Goal: Contribute content: Contribute content

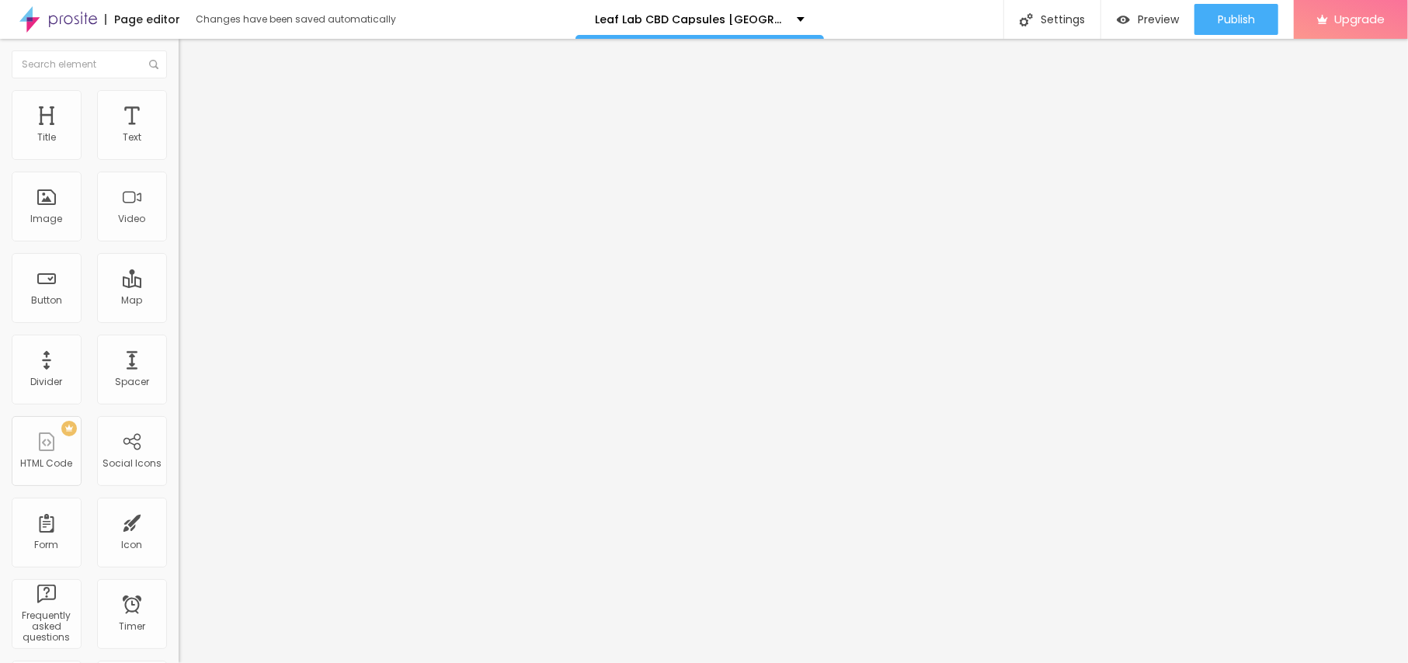
click at [179, 157] on input "text" at bounding box center [272, 149] width 186 height 16
click at [179, 134] on span "Add image" at bounding box center [211, 126] width 64 height 13
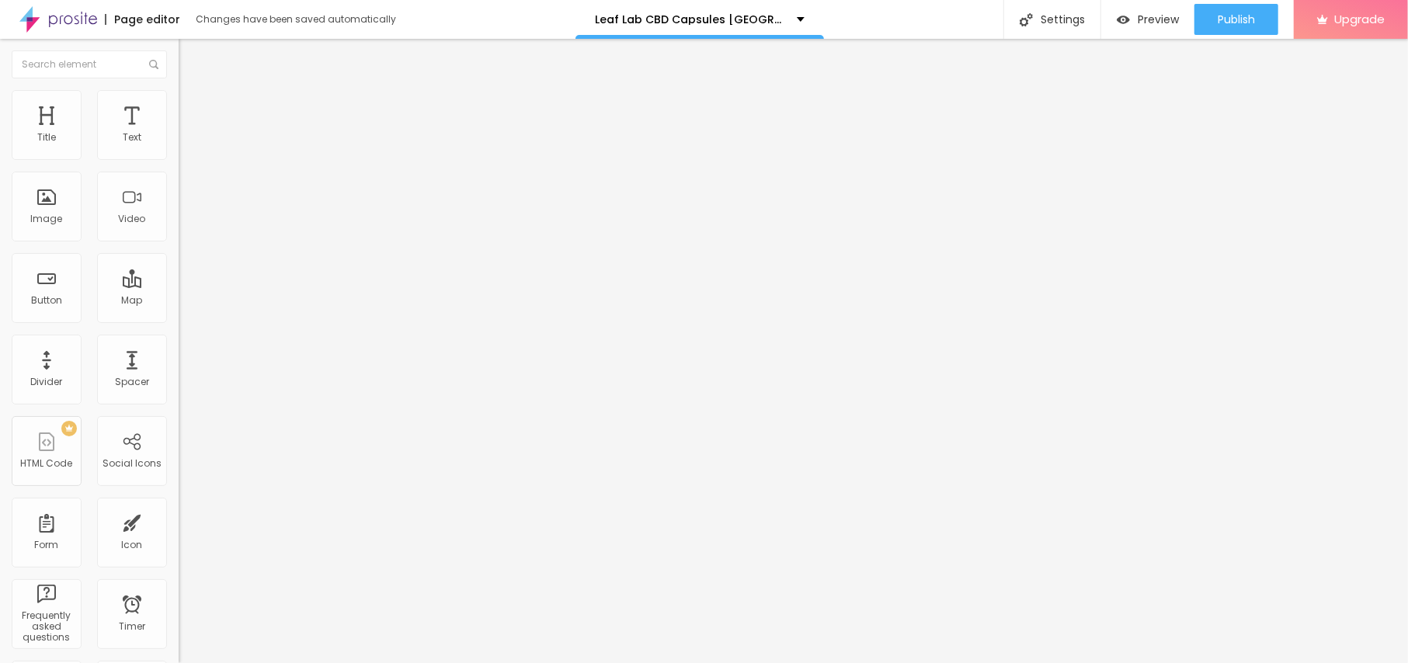
click at [179, 157] on input "text" at bounding box center [272, 149] width 186 height 16
paste input "Leaf Lab CBD Capsules [GEOGRAPHIC_DATA]"
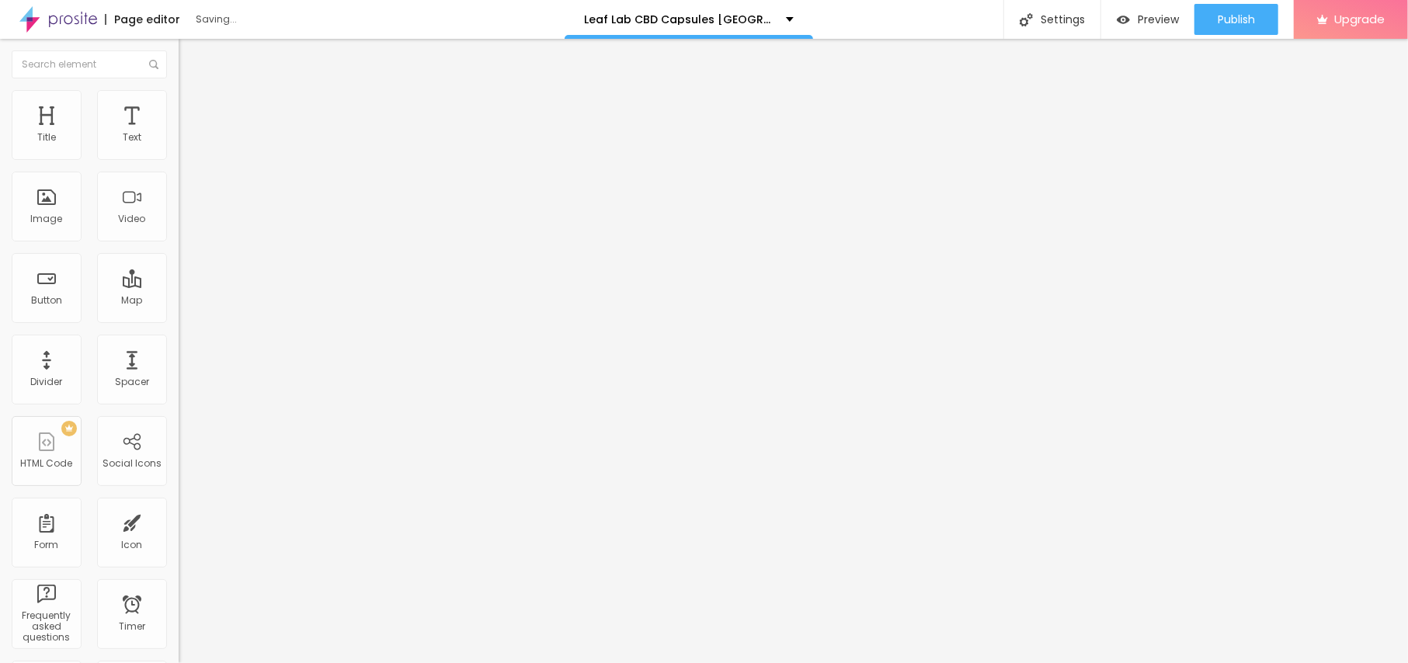
type input "Leaf Lab CBD Capsules [GEOGRAPHIC_DATA]"
drag, startPoint x: 78, startPoint y: 417, endPoint x: 0, endPoint y: 423, distance: 77.9
click at [179, 355] on div "Change image Image description (Alt) Leaf Lab CBD Capsules [GEOGRAPHIC_DATA] Al…" at bounding box center [268, 238] width 179 height 234
paste input "[URL][DOMAIN_NAME][DOMAIN_NAME]"
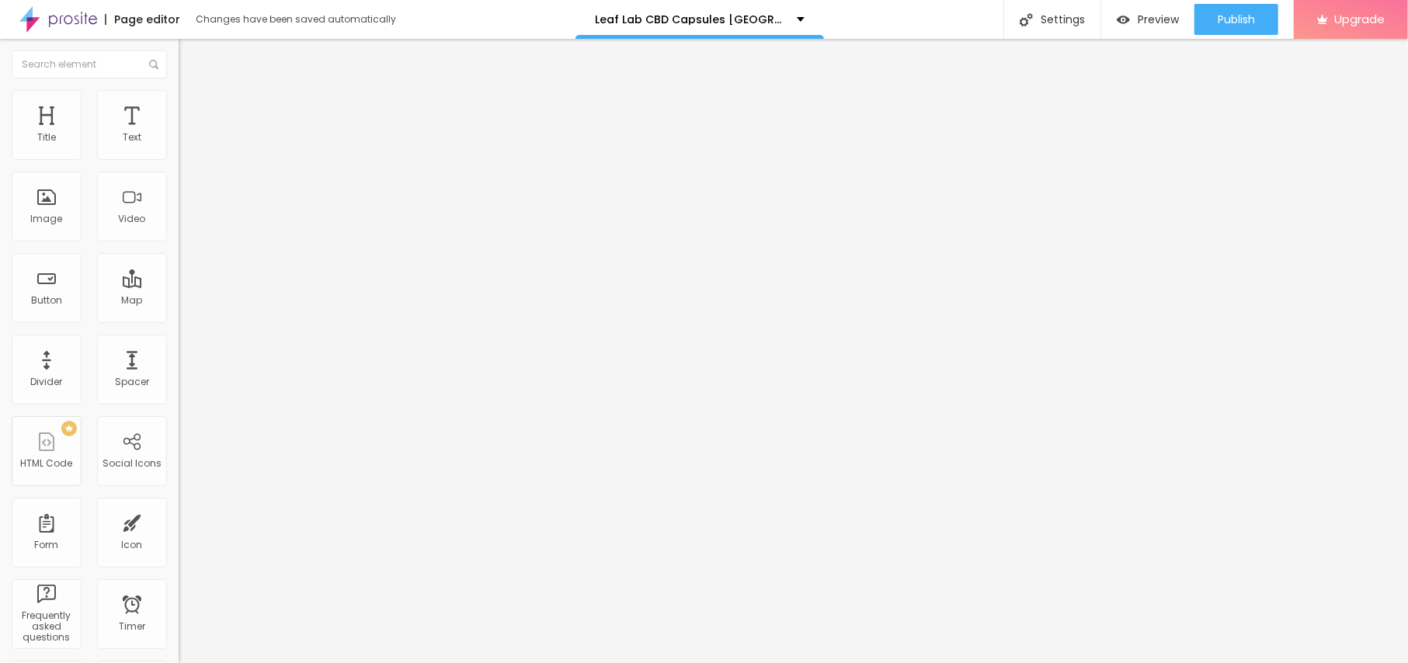
type input "[URL][DOMAIN_NAME][DOMAIN_NAME]"
click at [179, 103] on li "Style" at bounding box center [268, 98] width 179 height 16
type input "95"
type input "90"
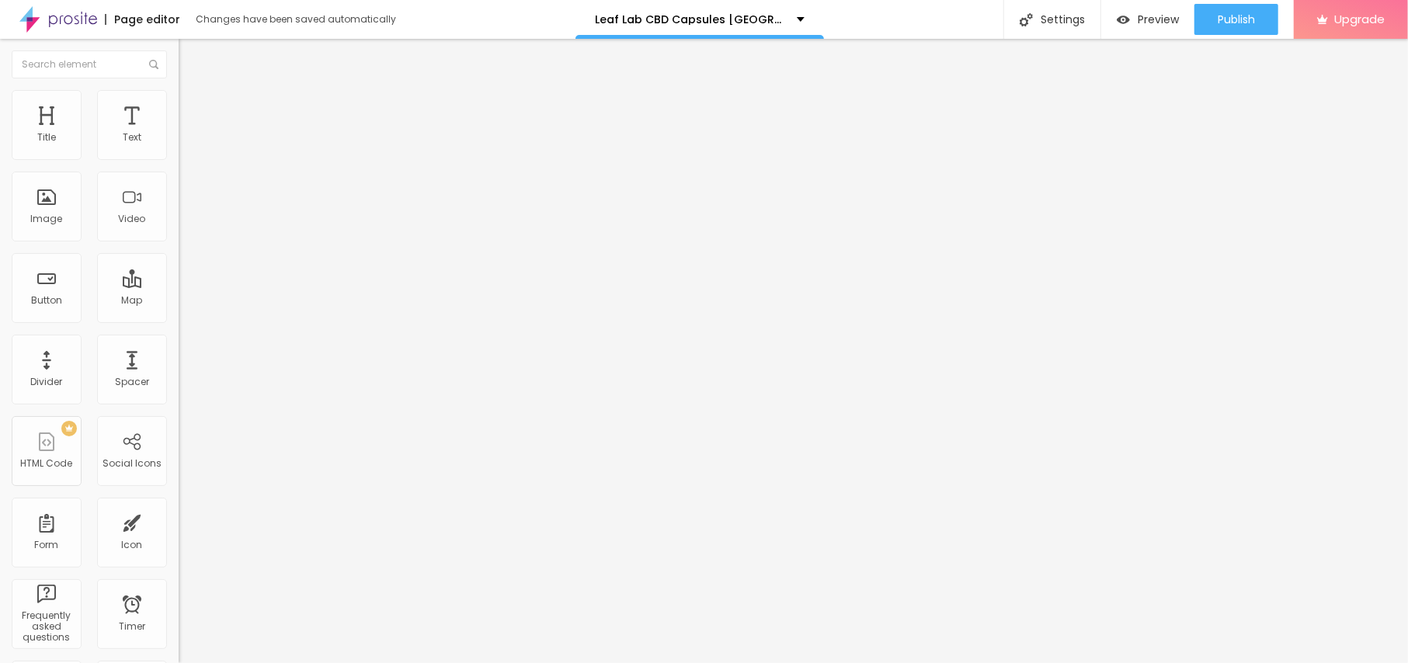
type input "90"
type input "85"
type input "80"
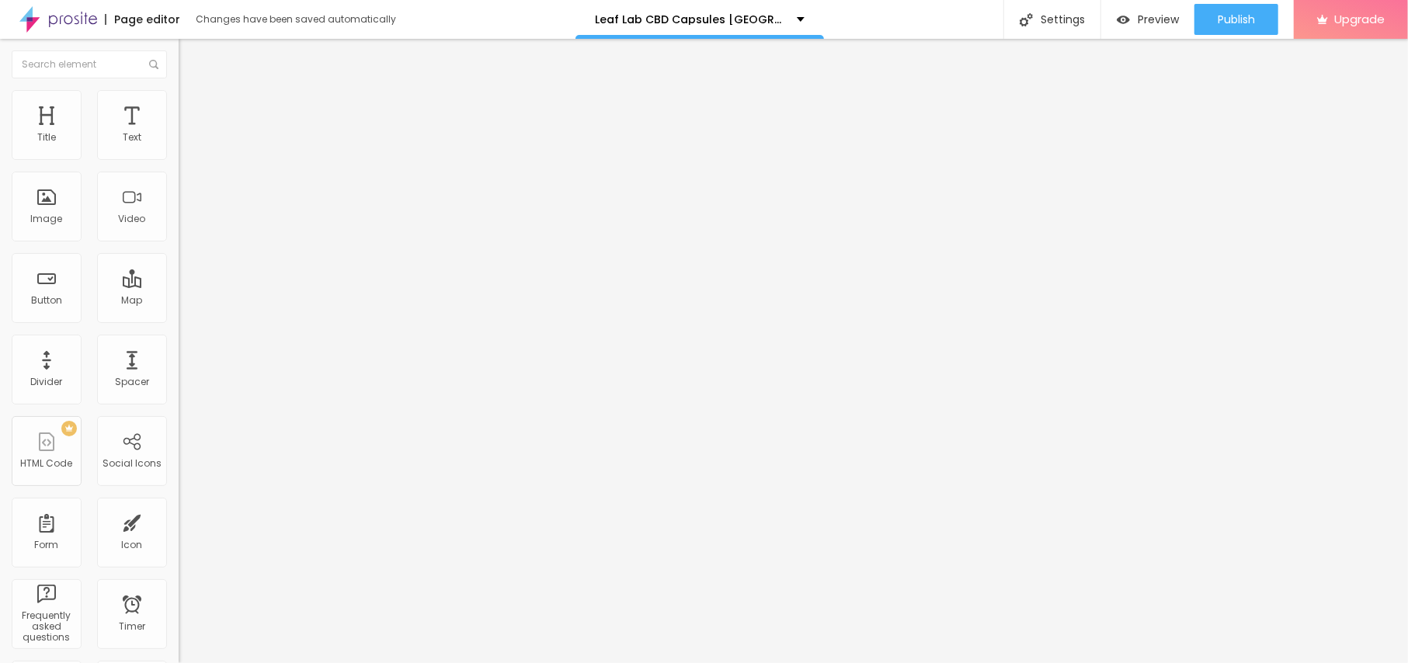
type input "75"
type input "70"
type input "65"
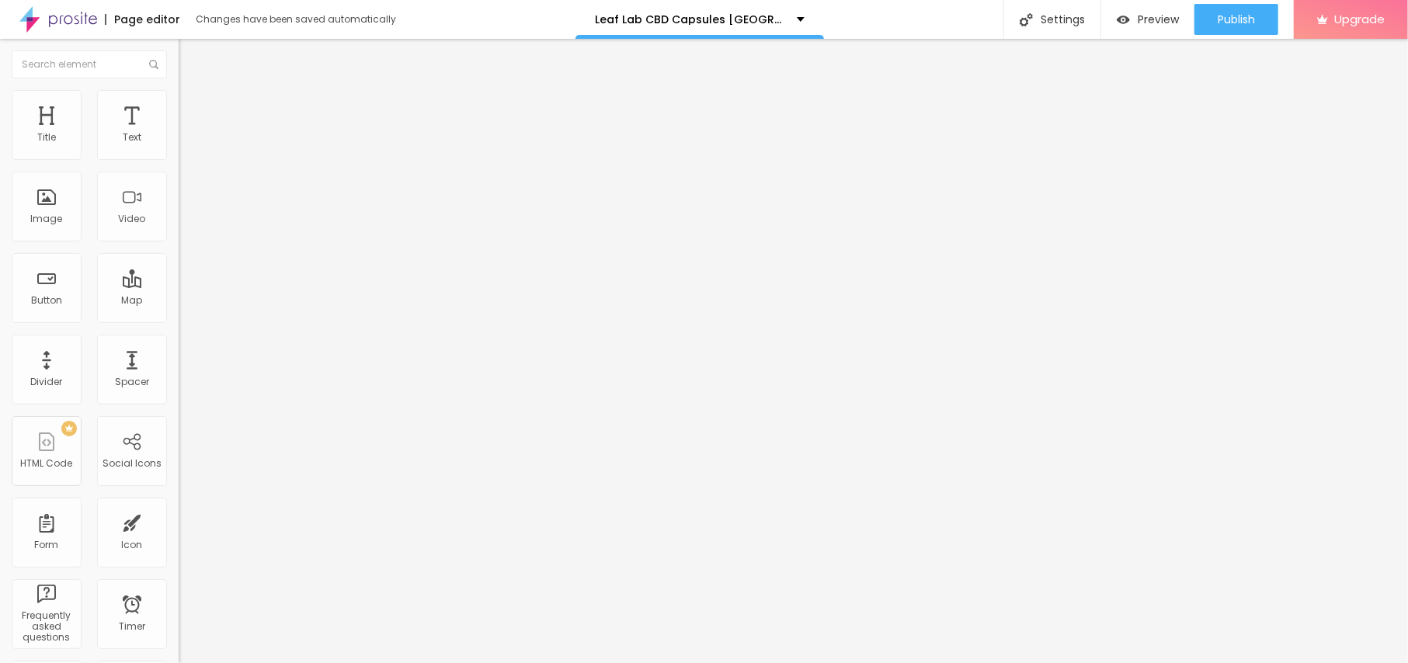
type input "65"
type input "60"
type input "55"
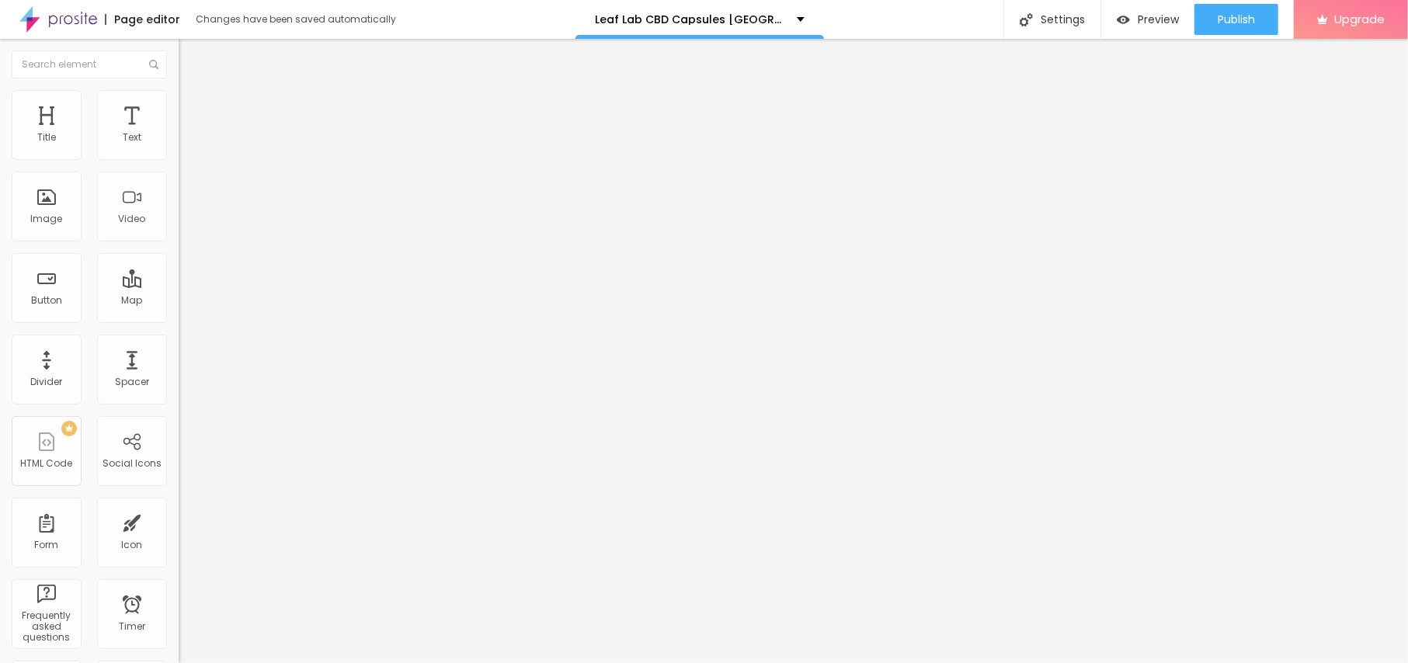
type input "50"
drag, startPoint x: 157, startPoint y: 168, endPoint x: 84, endPoint y: 159, distance: 73.5
type input "50"
click at [179, 159] on input "range" at bounding box center [229, 153] width 100 height 12
click at [179, 90] on li "Content" at bounding box center [268, 83] width 179 height 16
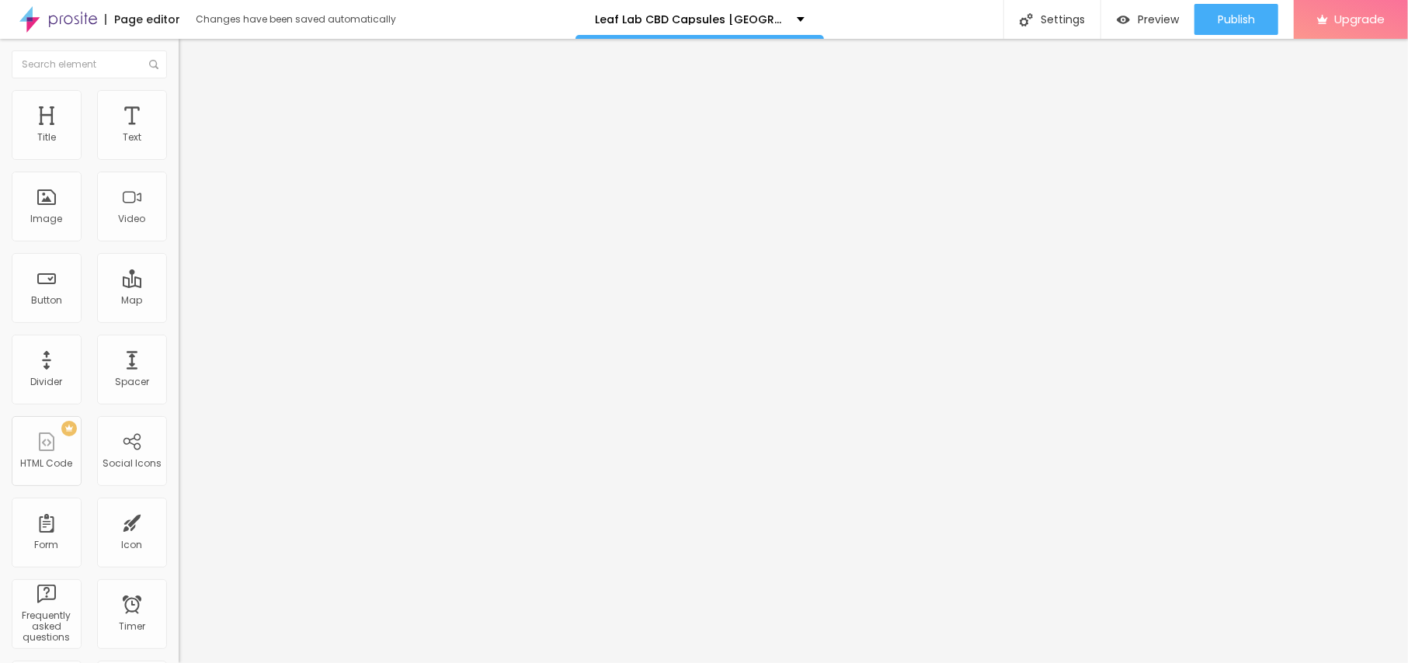
click at [179, 90] on li "Content" at bounding box center [268, 83] width 179 height 16
click at [179, 303] on div "URL" at bounding box center [268, 297] width 179 height 9
click at [179, 318] on input "text" at bounding box center [272, 311] width 186 height 16
paste input "[URL][DOMAIN_NAME][DOMAIN_NAME]"
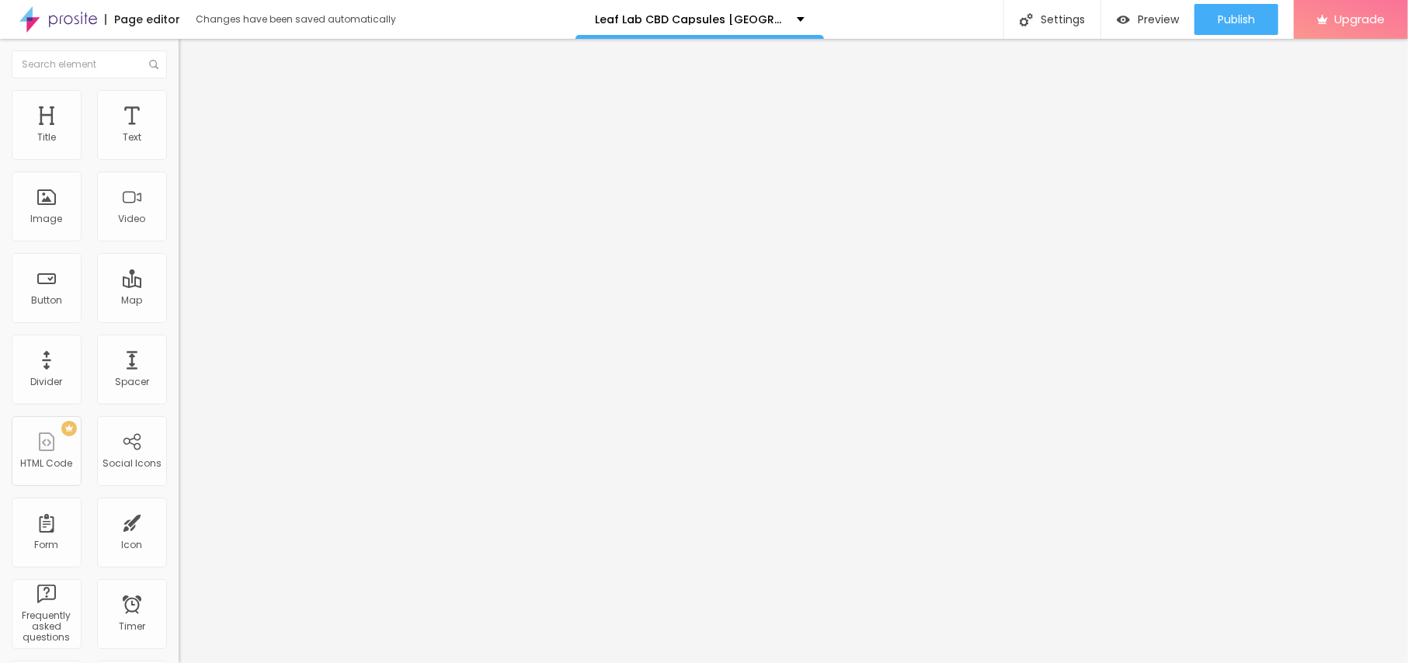
scroll to position [0, 116]
type input "[URL][DOMAIN_NAME][DOMAIN_NAME]"
drag, startPoint x: 91, startPoint y: 166, endPoint x: 0, endPoint y: 183, distance: 92.4
click at [179, 183] on div "Text Click me Align Size Default Small Default Big Link URL https:// Open in ne…" at bounding box center [268, 234] width 179 height 226
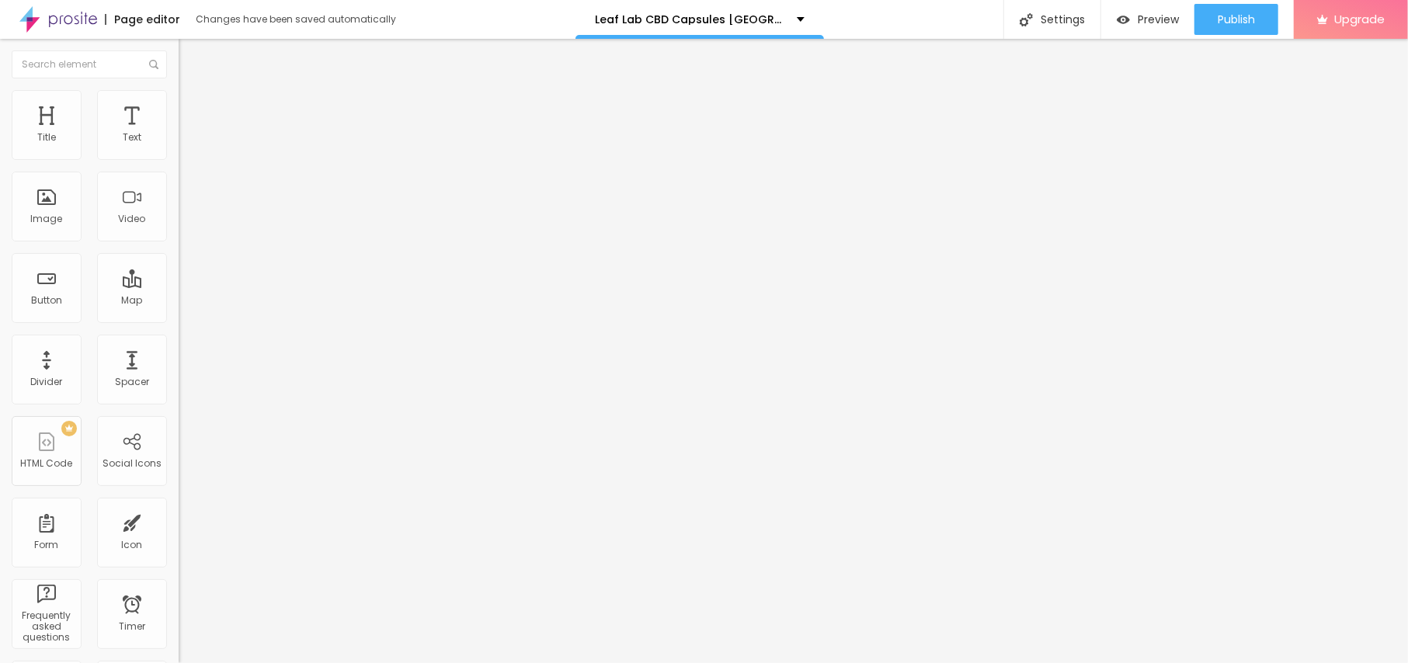
paste input "😍👇SHOP NU😍👇"
type input "😍👇SHOP NU😍👇"
drag, startPoint x: 90, startPoint y: 317, endPoint x: 0, endPoint y: 333, distance: 91.5
click at [179, 333] on div "Text 😍👇SHOP NU😍👇 Align Size Default Small Default Big Link URL https:// Open in…" at bounding box center [268, 234] width 179 height 226
paste input "[URL][DOMAIN_NAME]"
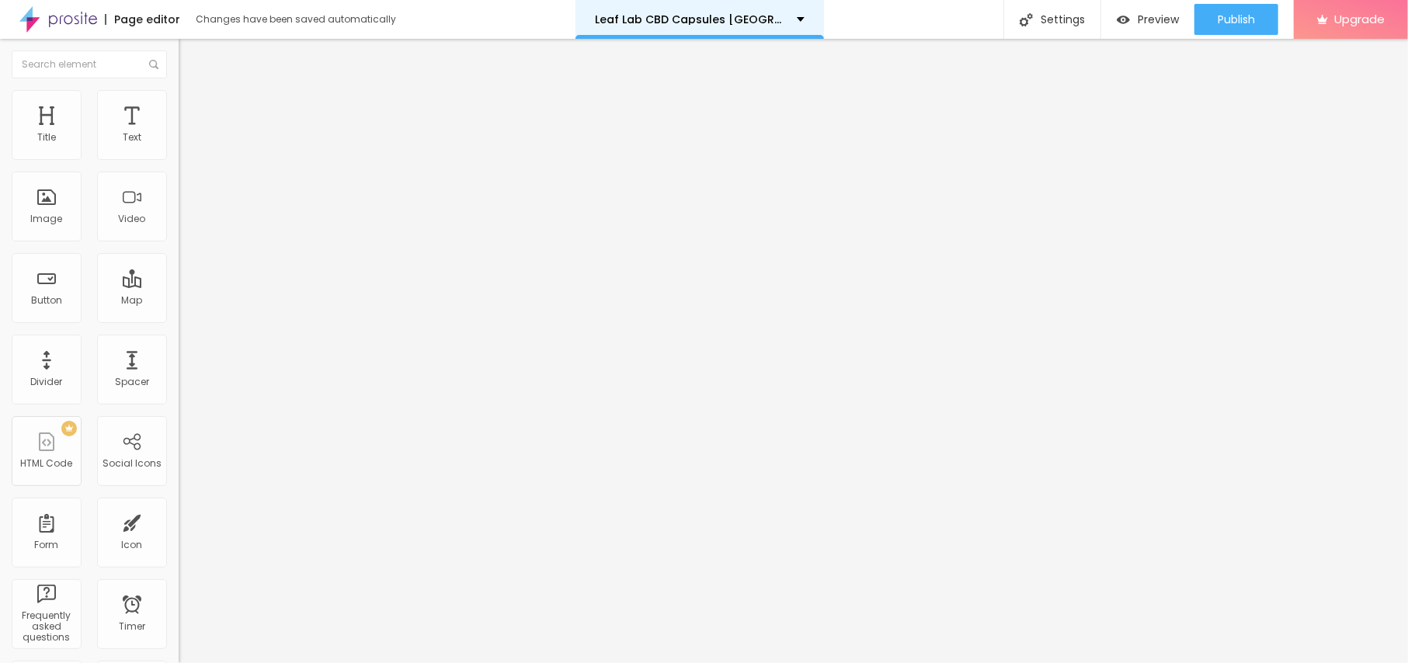
scroll to position [0, 94]
type input "[URL][DOMAIN_NAME]"
click at [179, 149] on button "button" at bounding box center [190, 141] width 22 height 16
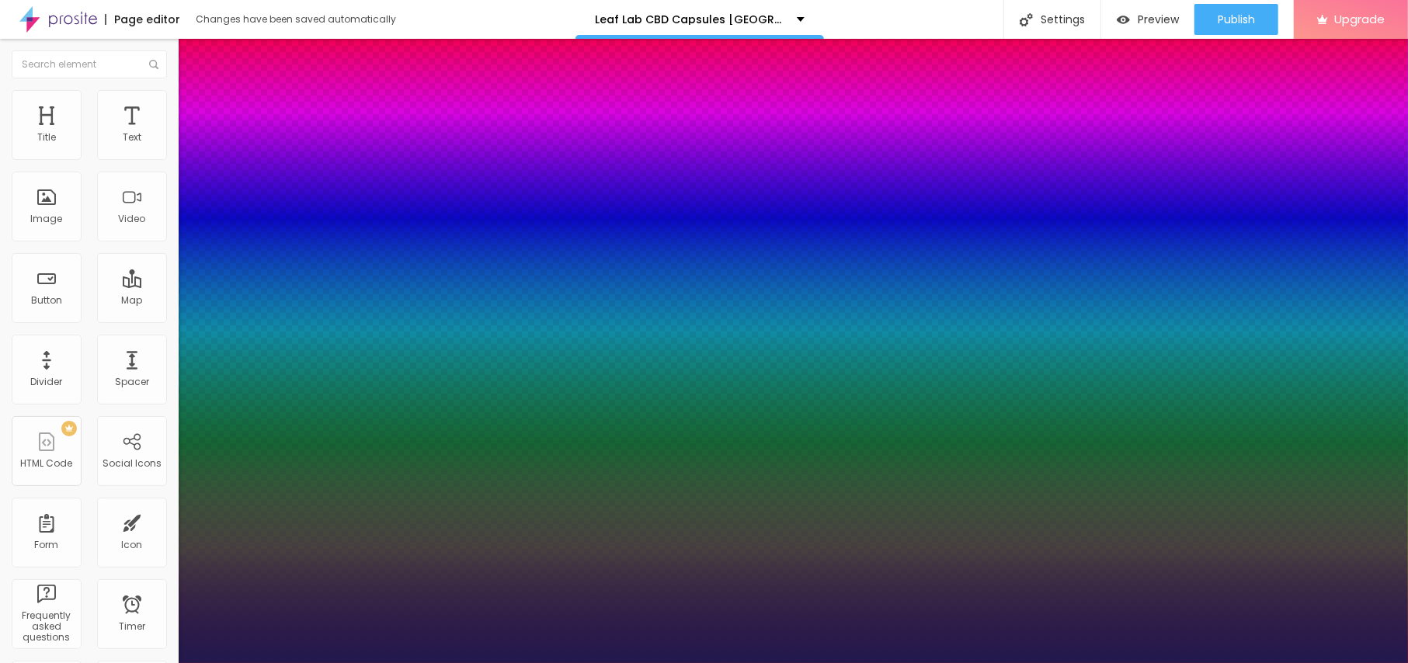
type input "1"
type input "14"
type input "1"
type input "15"
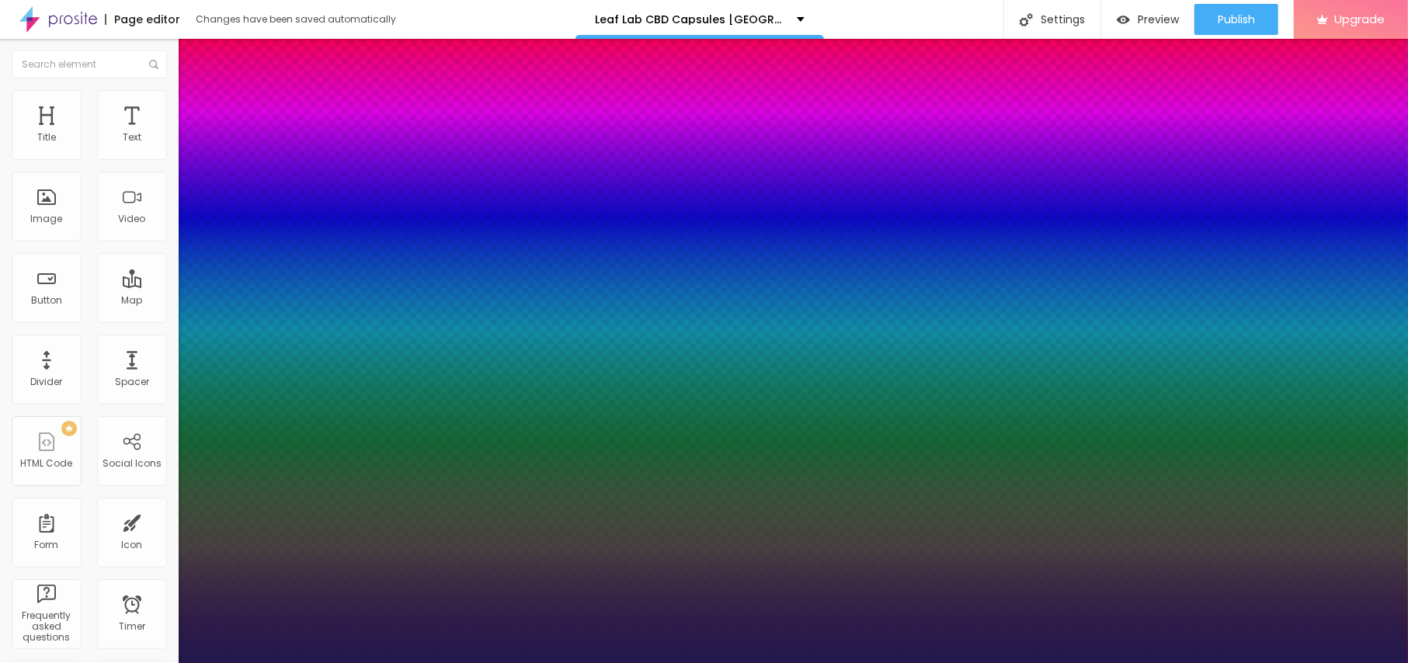
type input "15"
type input "1"
type input "20"
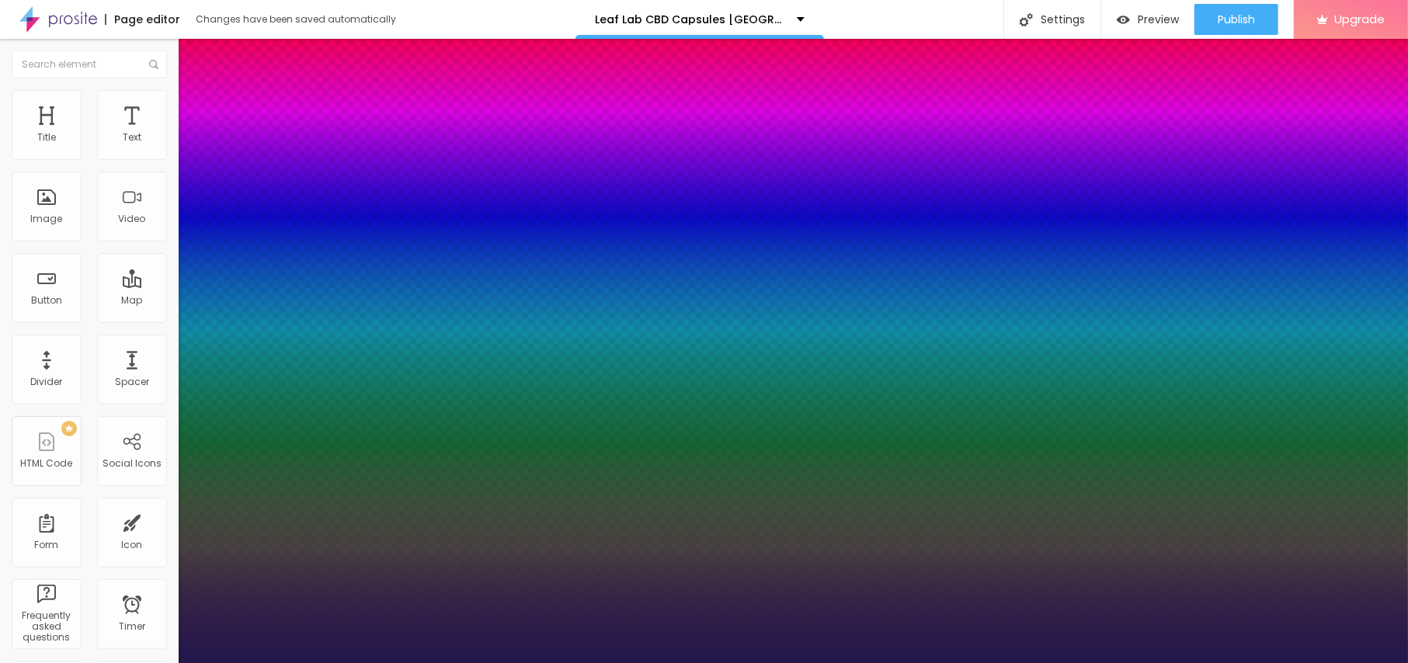
type input "1"
type input "20"
type input "1"
type input "24"
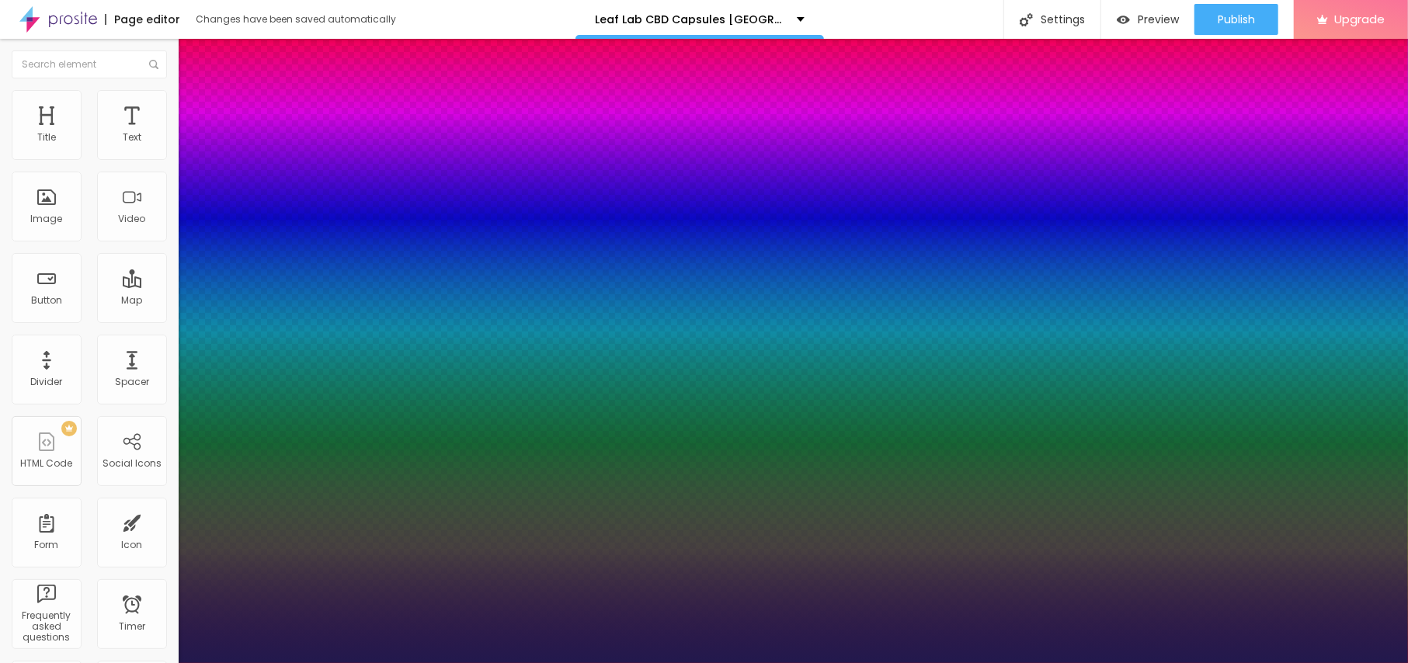
type input "24"
type input "1"
type input "22"
type input "1"
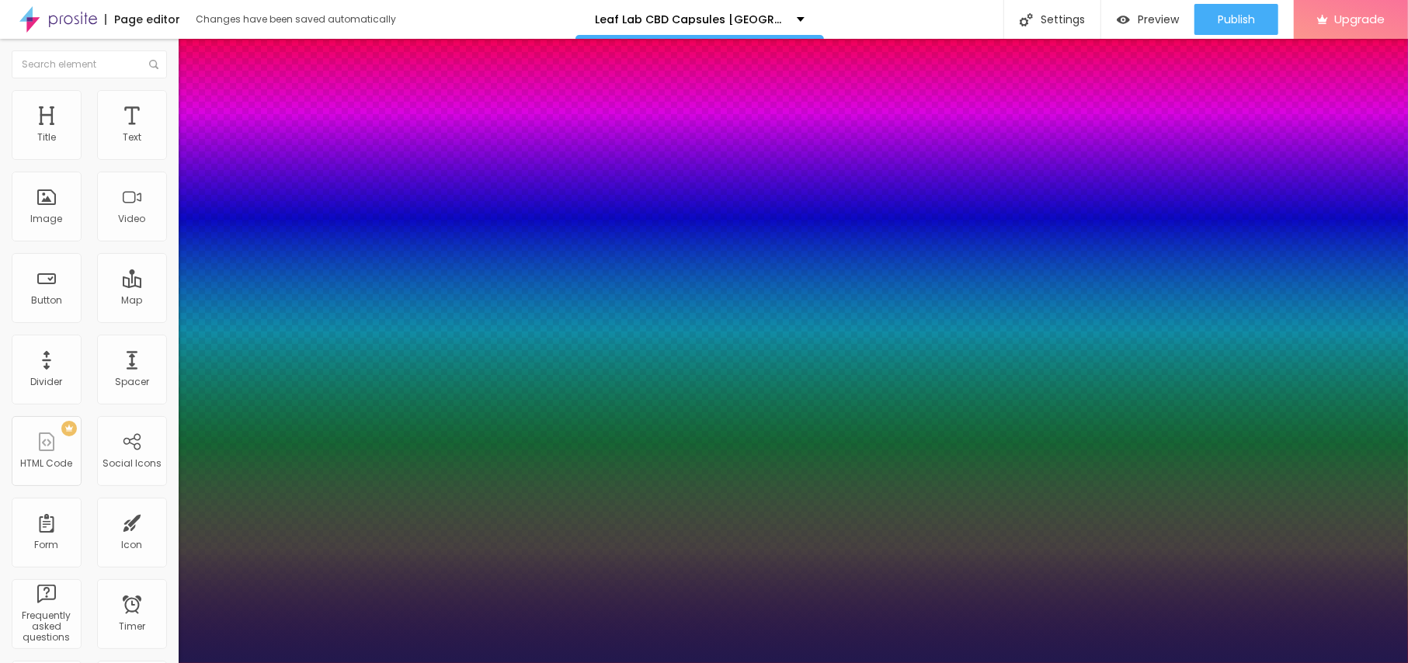
type input "22"
click at [616, 662] on div at bounding box center [704, 663] width 1408 height 0
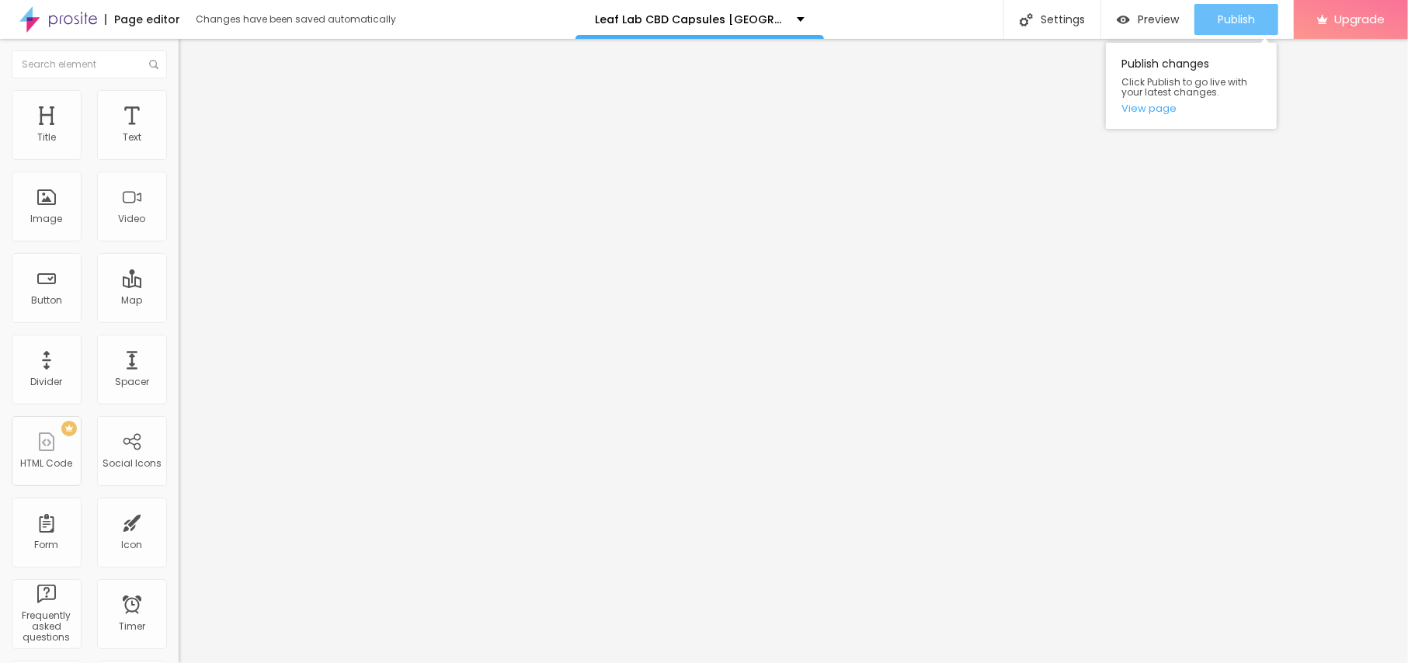
click at [1224, 25] on span "Publish" at bounding box center [1235, 19] width 37 height 12
click at [1143, 113] on link "View page" at bounding box center [1191, 108] width 140 height 10
